Goal: Check status

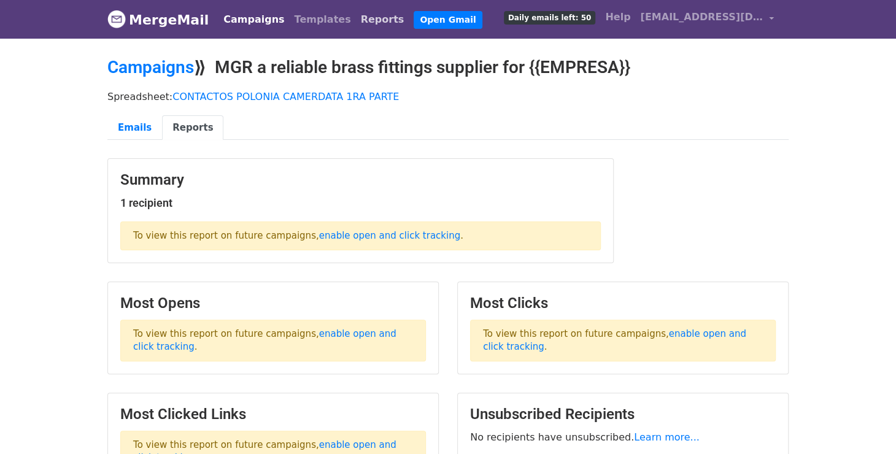
click at [356, 19] on link "Reports" at bounding box center [382, 19] width 53 height 25
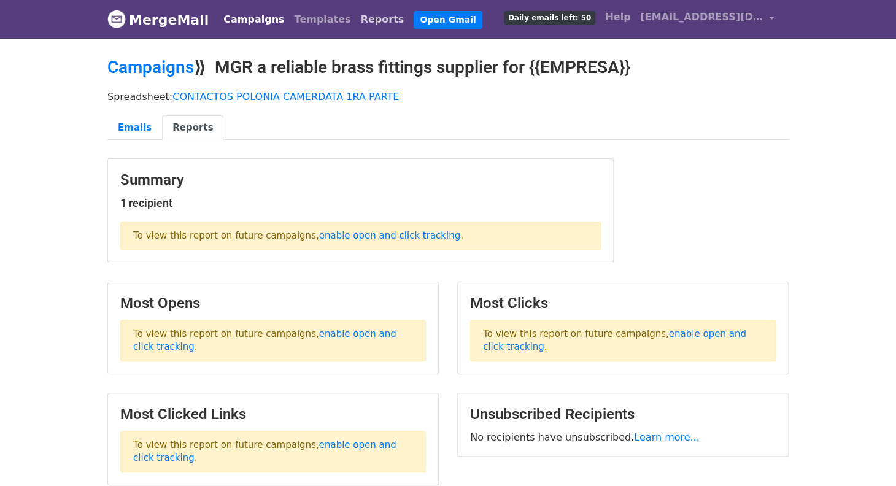
click at [356, 24] on link "Reports" at bounding box center [382, 19] width 53 height 25
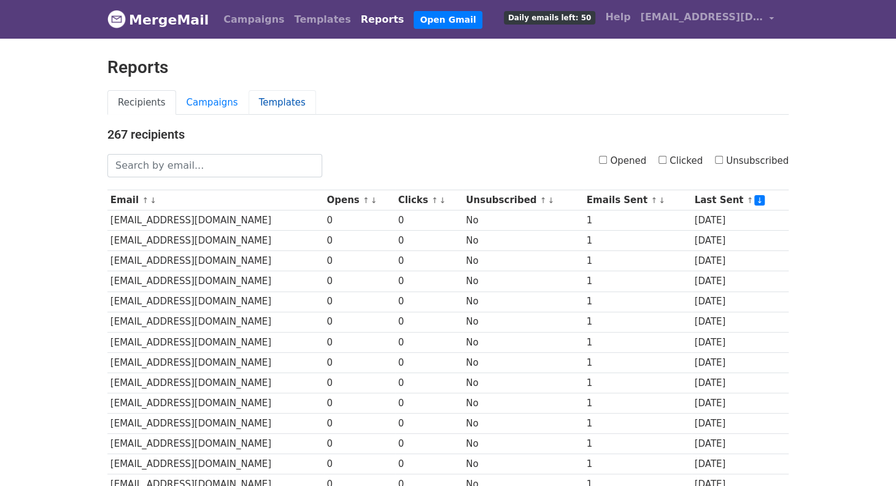
click at [249, 99] on link "Templates" at bounding box center [283, 102] width 68 height 25
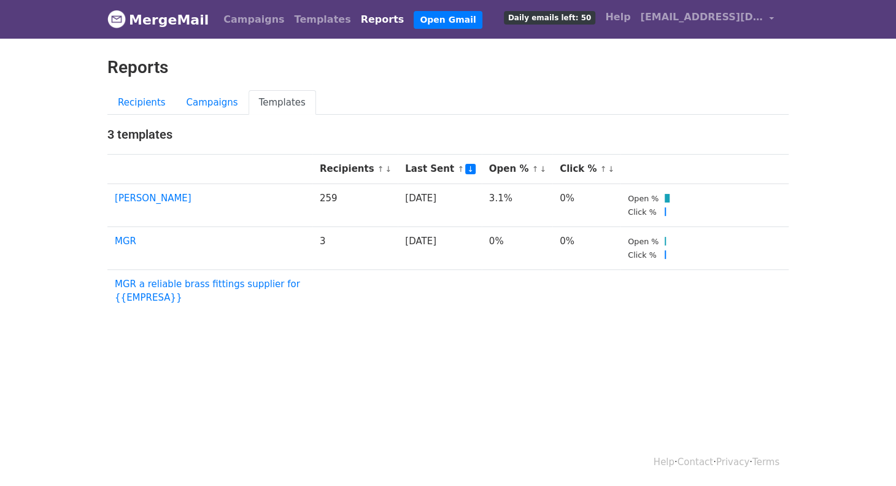
click at [435, 311] on body "MergeMail Campaigns Templates Reports Open Gmail Daily emails left: 50 Help ins…" at bounding box center [448, 185] width 896 height 371
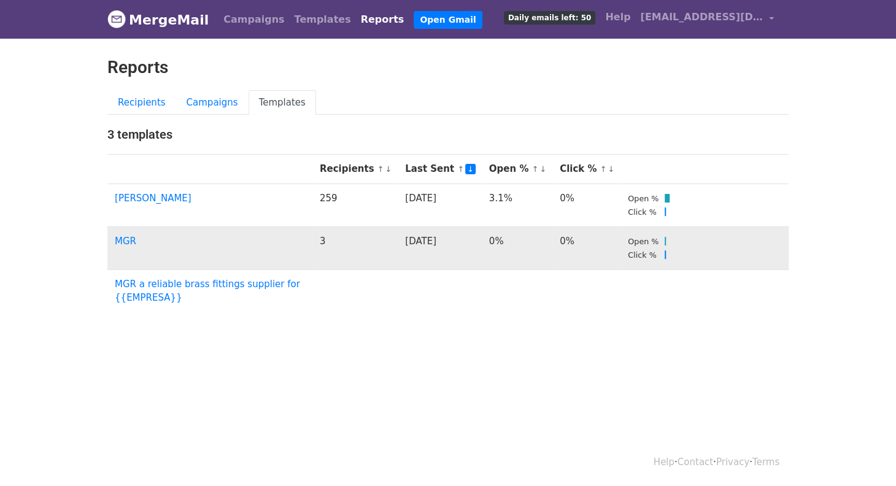
click at [398, 262] on td "3" at bounding box center [354, 247] width 85 height 43
click at [127, 240] on link "MGR" at bounding box center [125, 241] width 21 height 11
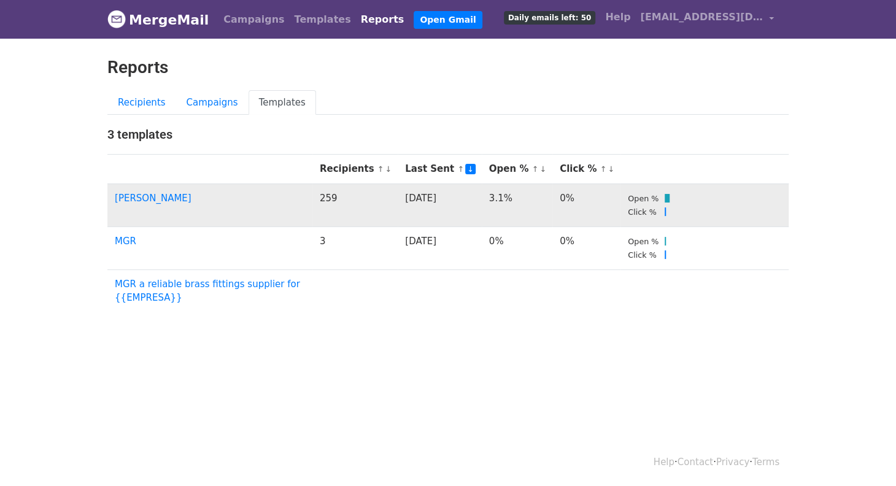
click at [365, 201] on td "259" at bounding box center [354, 205] width 85 height 43
click at [155, 196] on link "Frances Argelia" at bounding box center [153, 198] width 77 height 11
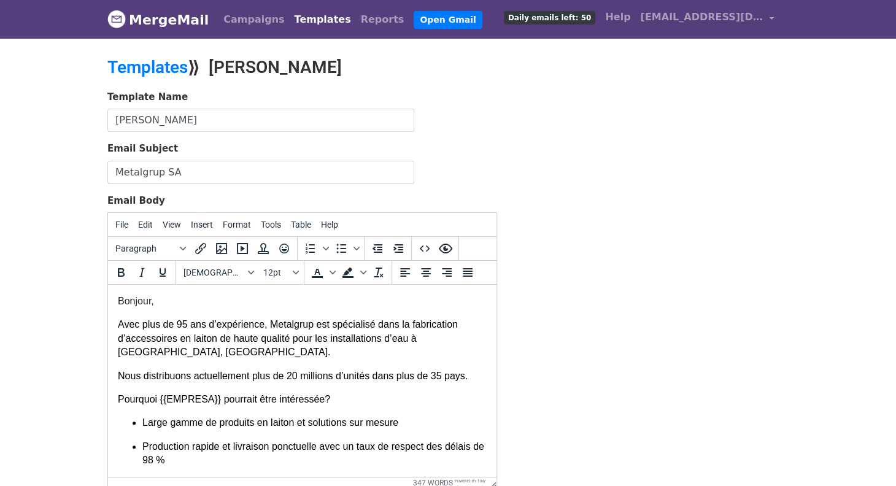
click at [165, 30] on link "MergeMail" at bounding box center [157, 20] width 101 height 26
click at [243, 27] on link "Campaigns" at bounding box center [254, 19] width 71 height 25
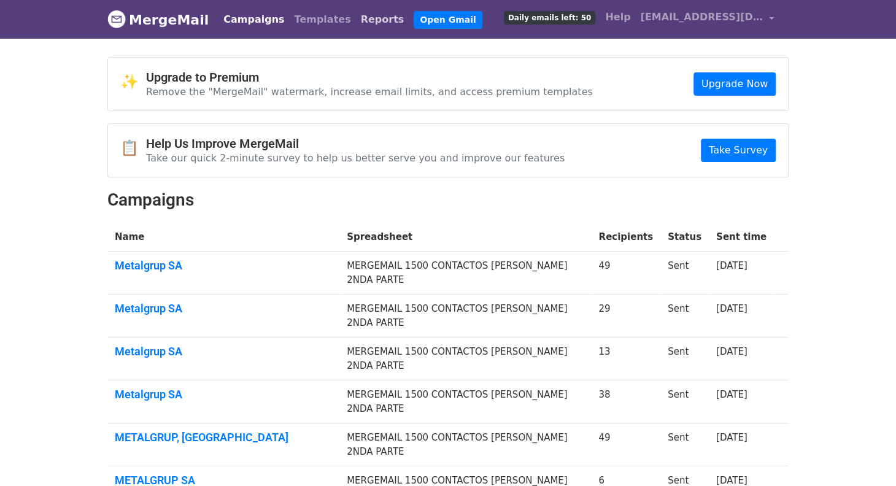
click at [356, 21] on link "Reports" at bounding box center [382, 19] width 53 height 25
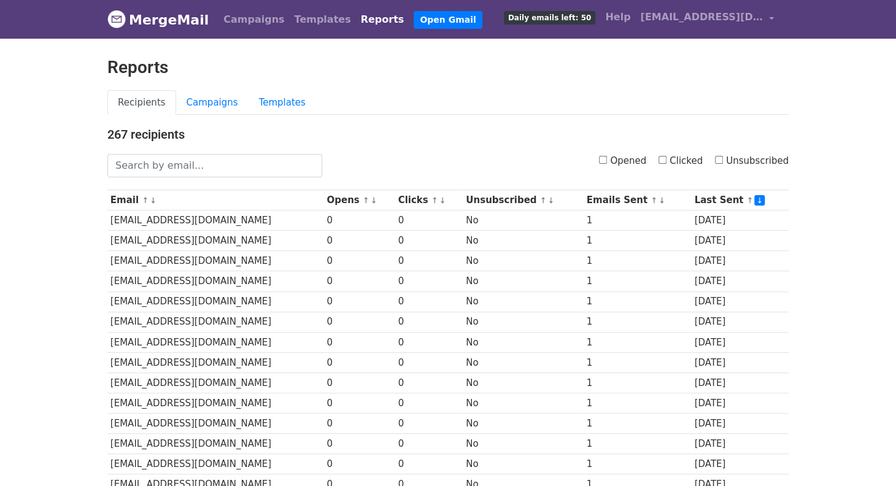
click at [627, 161] on label "Opened" at bounding box center [622, 161] width 47 height 14
click at [607, 161] on input "Opened" at bounding box center [603, 160] width 8 height 8
checkbox input "true"
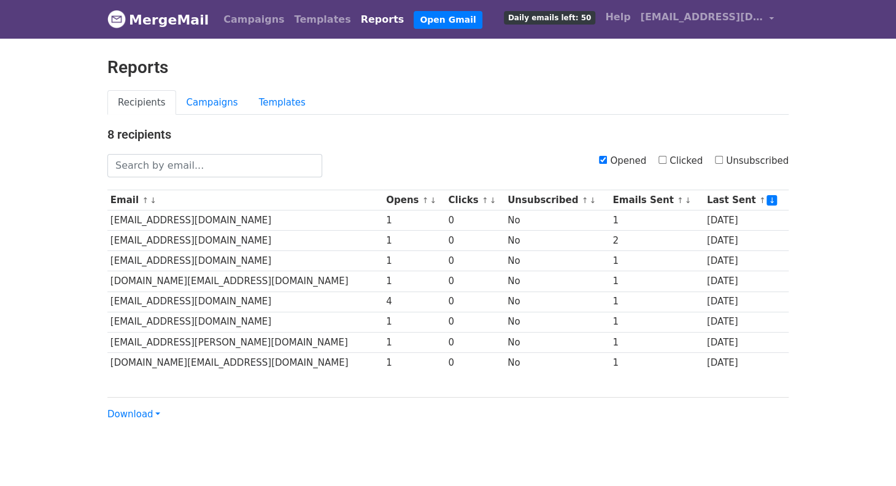
click at [607, 161] on input "Opened" at bounding box center [603, 160] width 8 height 8
checkbox input "false"
click at [717, 159] on div "Opened Clicked Unsubscribed" at bounding box center [564, 165] width 466 height 23
click at [723, 159] on input "Unsubscribed" at bounding box center [719, 160] width 8 height 8
checkbox input "true"
